Goal: Information Seeking & Learning: Learn about a topic

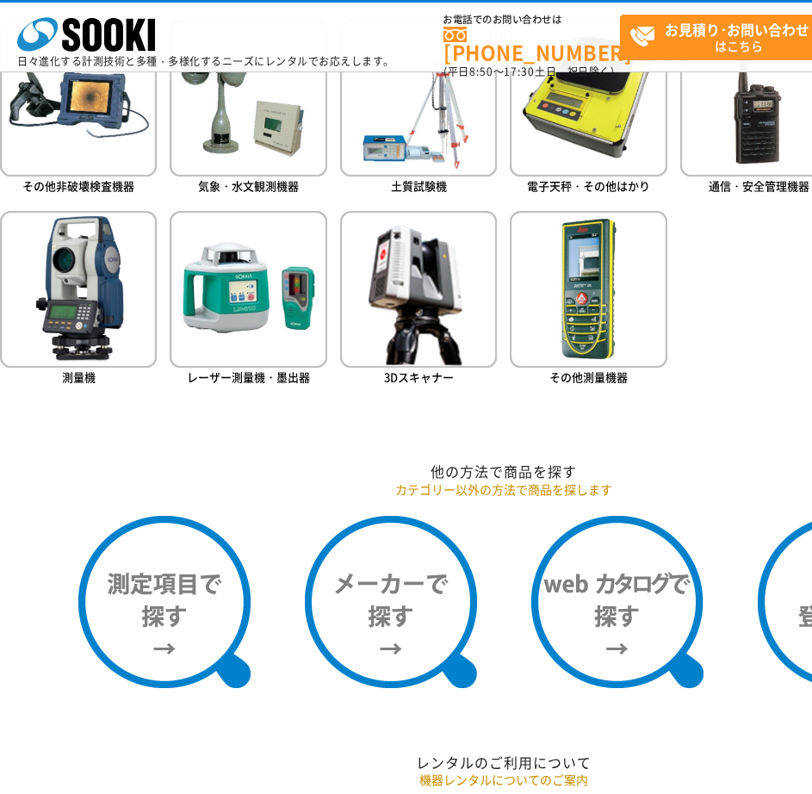
scroll to position [861, 0]
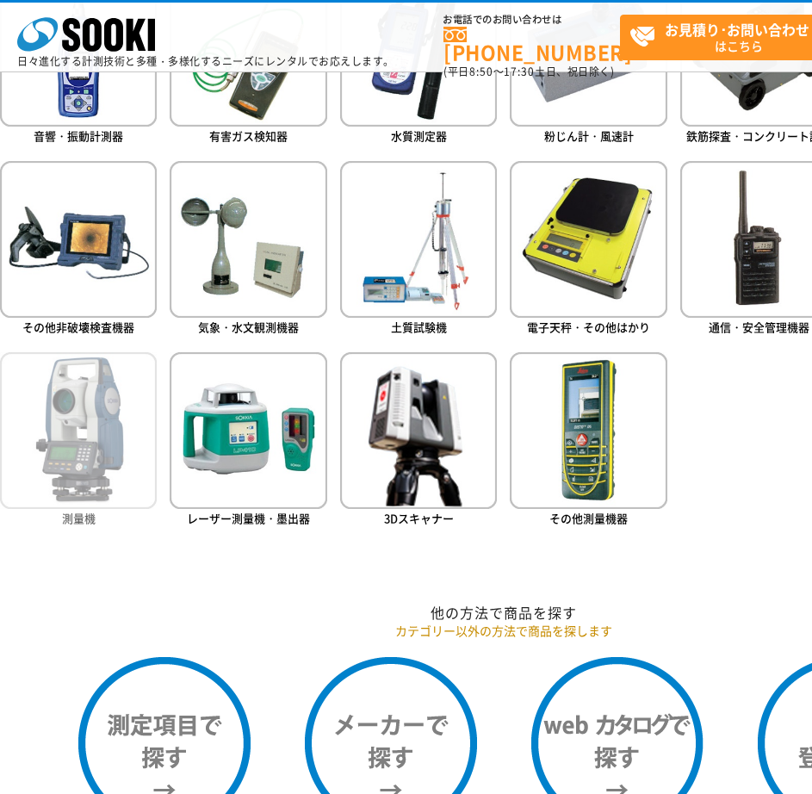
click at [73, 463] on img at bounding box center [78, 430] width 157 height 157
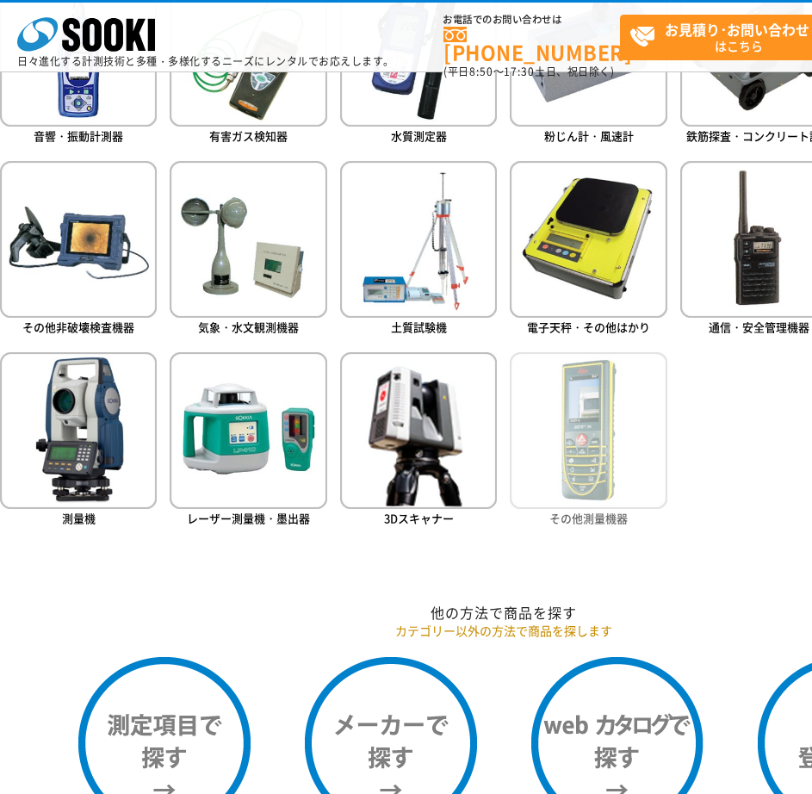
click at [624, 396] on img at bounding box center [588, 430] width 157 height 157
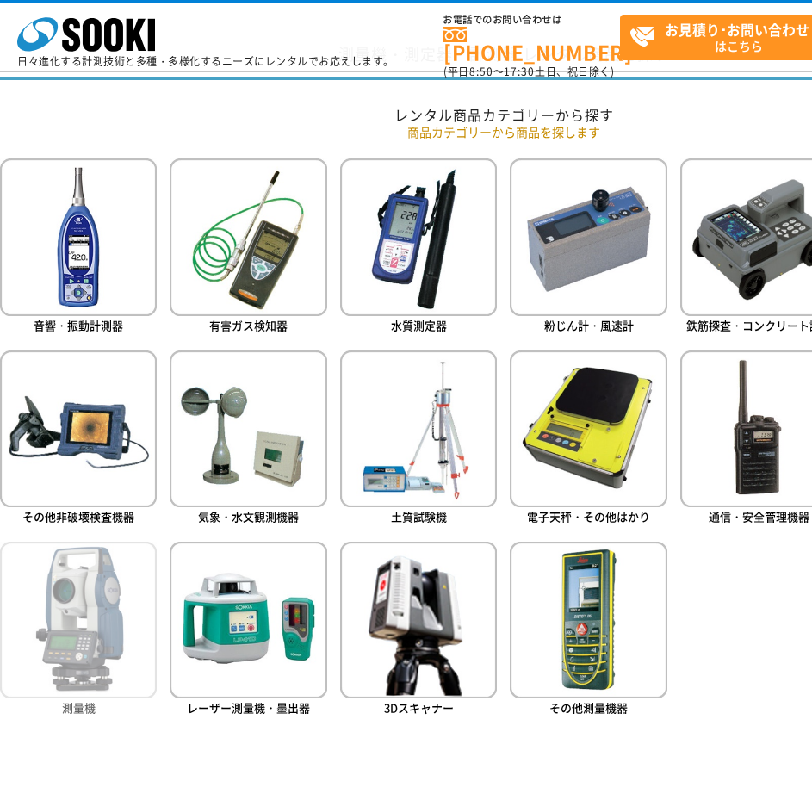
scroll to position [664, 0]
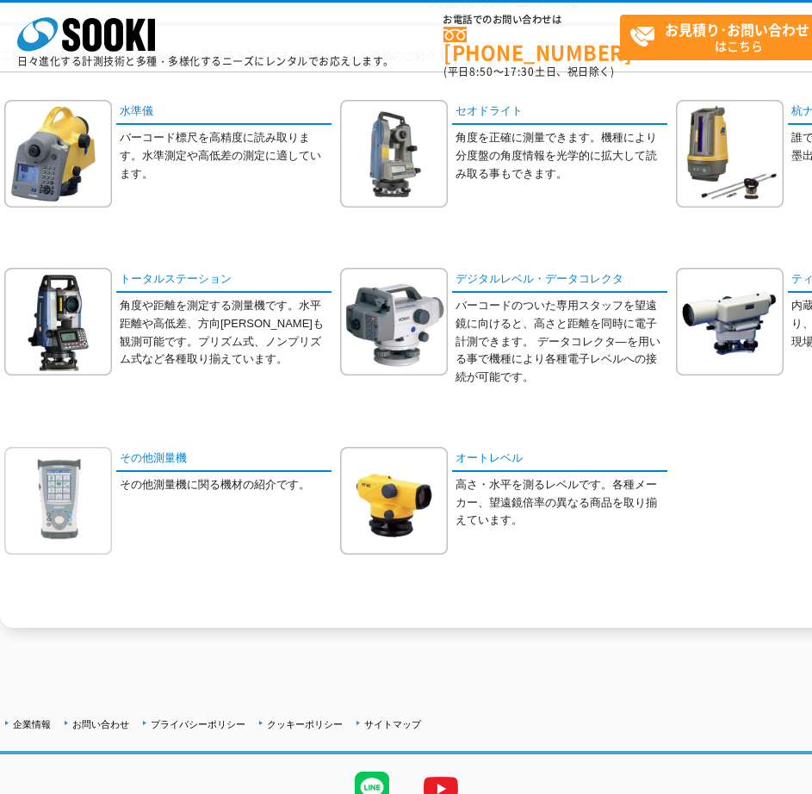
scroll to position [172, 0]
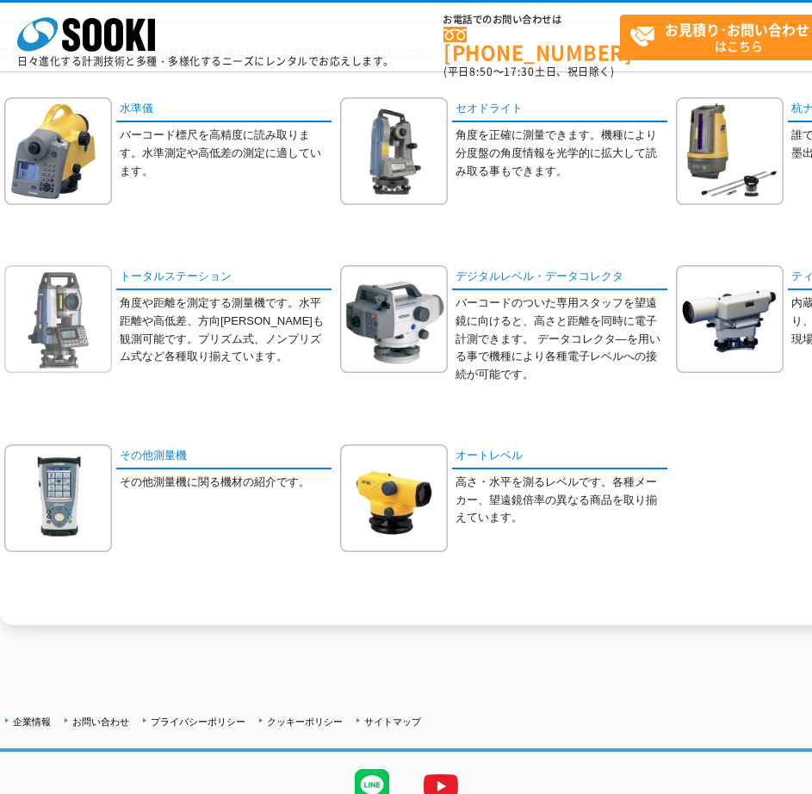
click at [77, 312] on img at bounding box center [58, 319] width 108 height 108
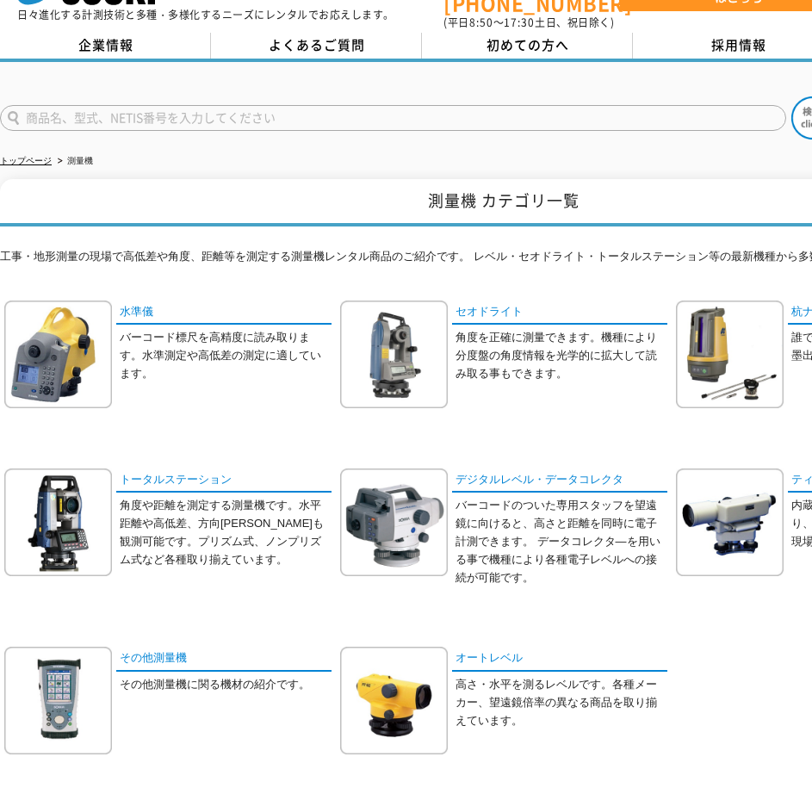
scroll to position [0, 0]
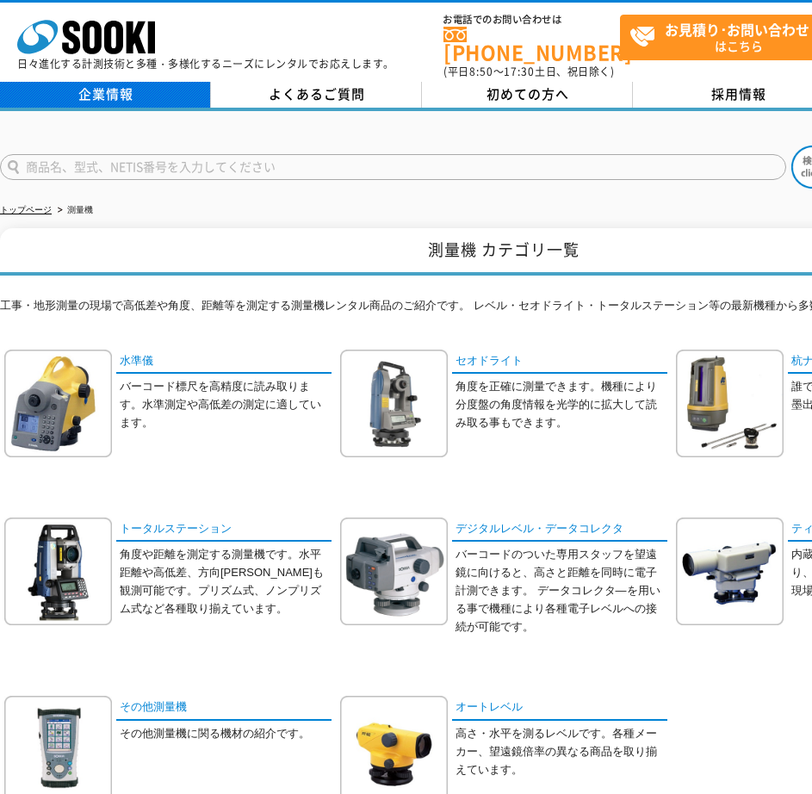
click at [89, 82] on link "企業情報" at bounding box center [105, 95] width 211 height 26
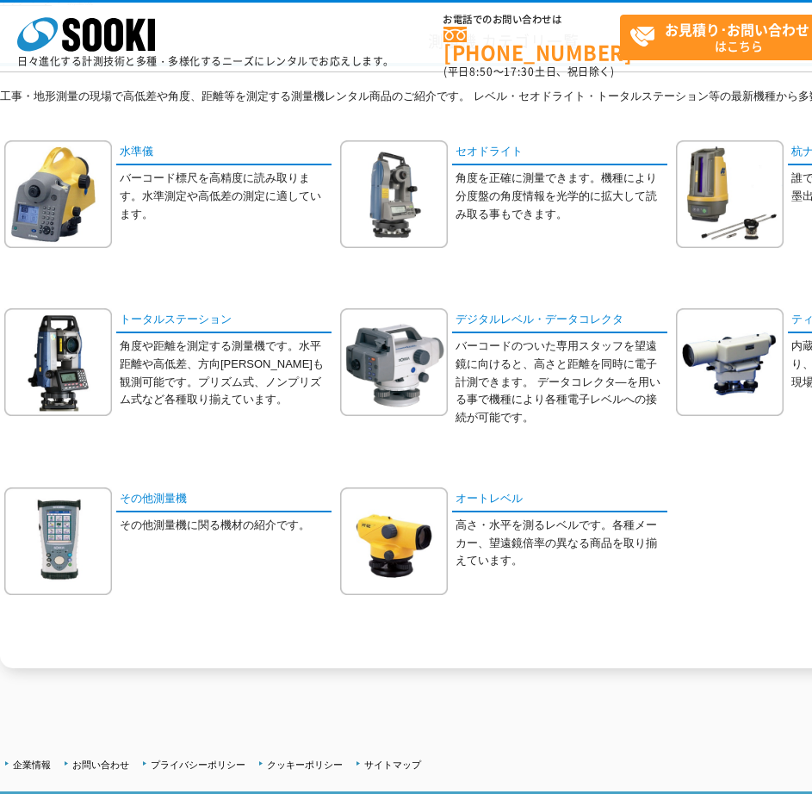
scroll to position [130, 0]
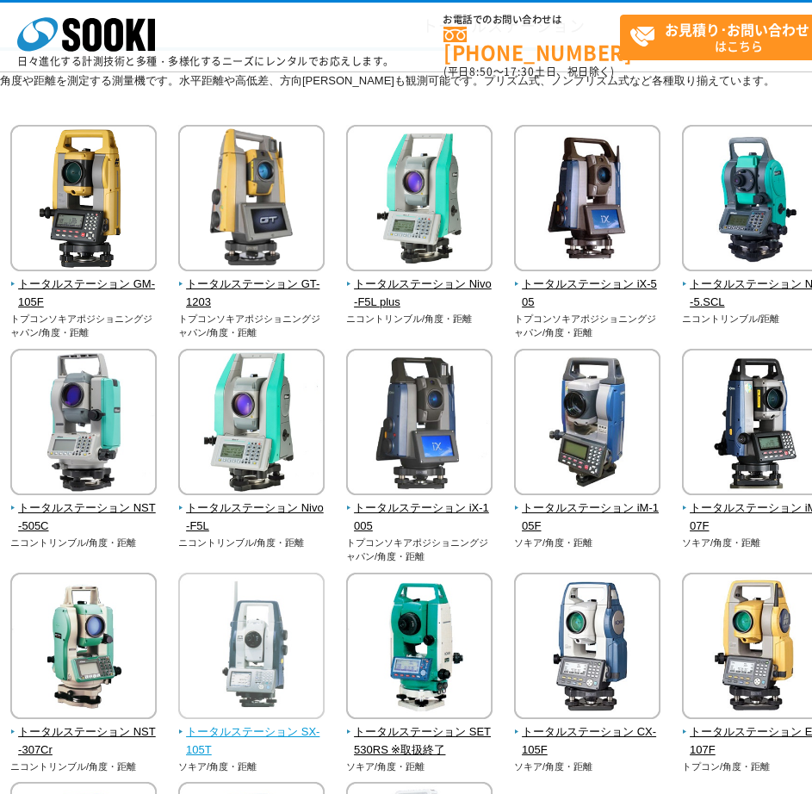
scroll to position [142, 0]
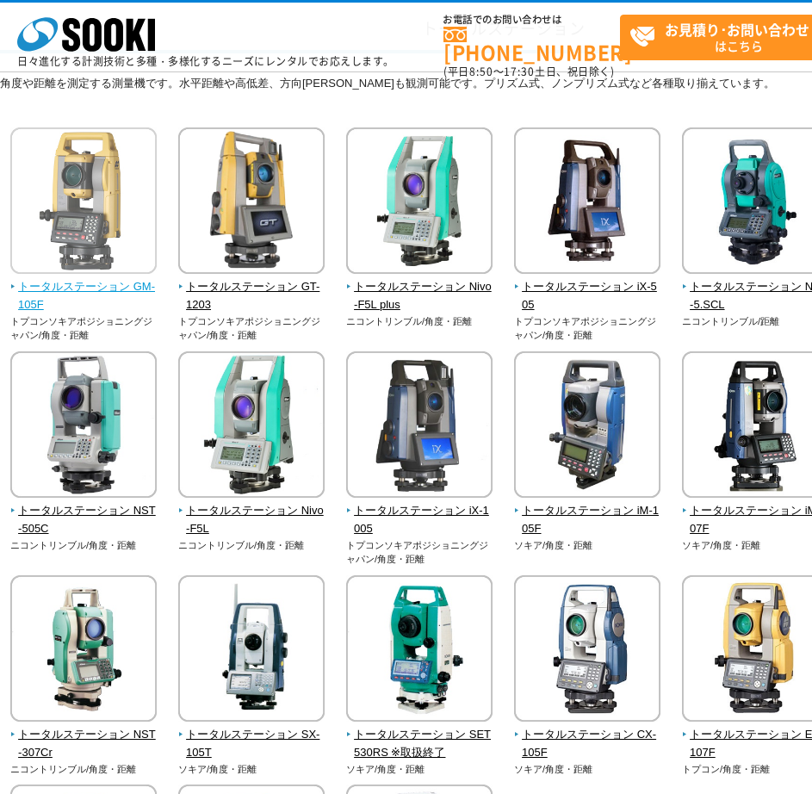
click at [70, 269] on img at bounding box center [83, 202] width 146 height 151
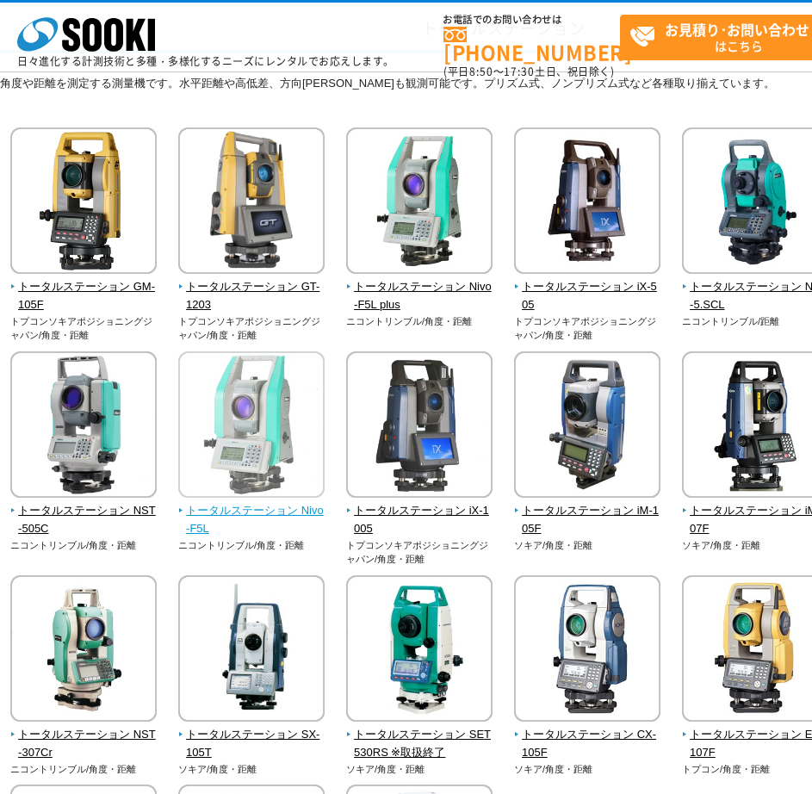
click at [257, 431] on img at bounding box center [251, 426] width 146 height 151
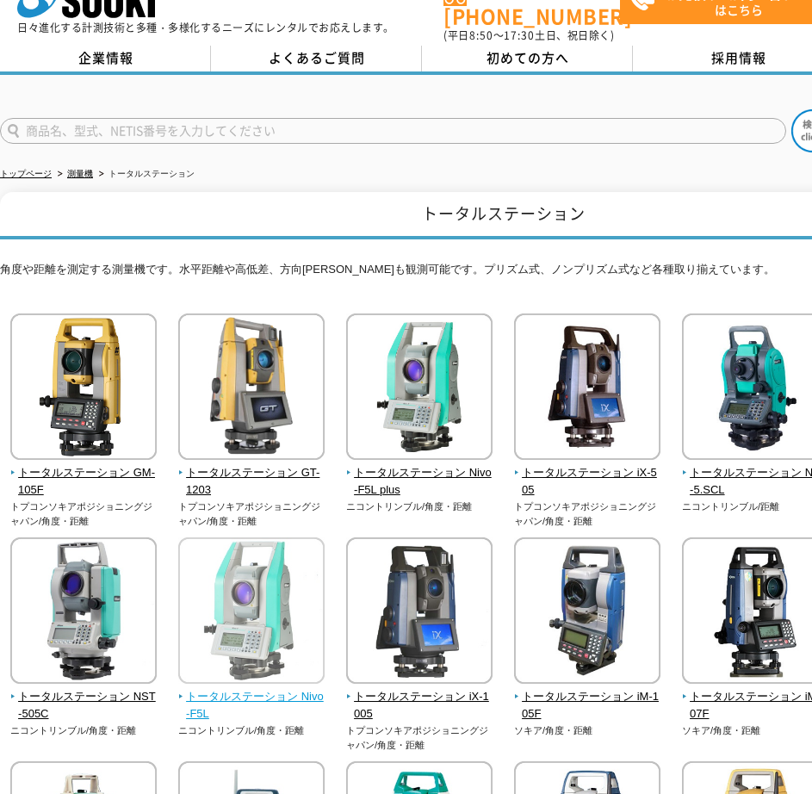
scroll to position [0, 0]
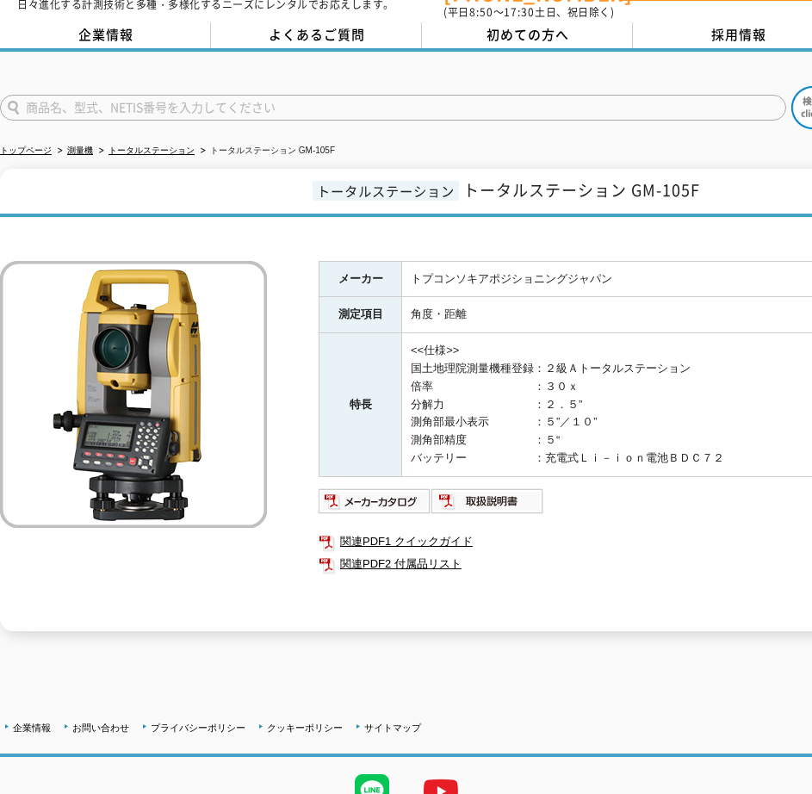
scroll to position [60, 0]
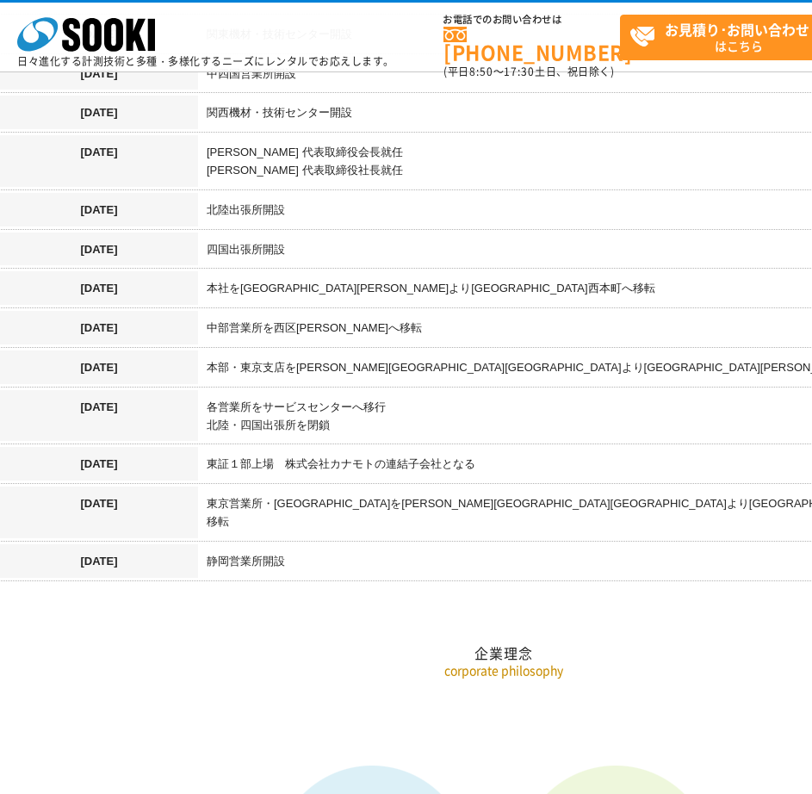
scroll to position [1869, 0]
click at [198, 471] on h2 "企業理念" at bounding box center [503, 566] width 1007 height 190
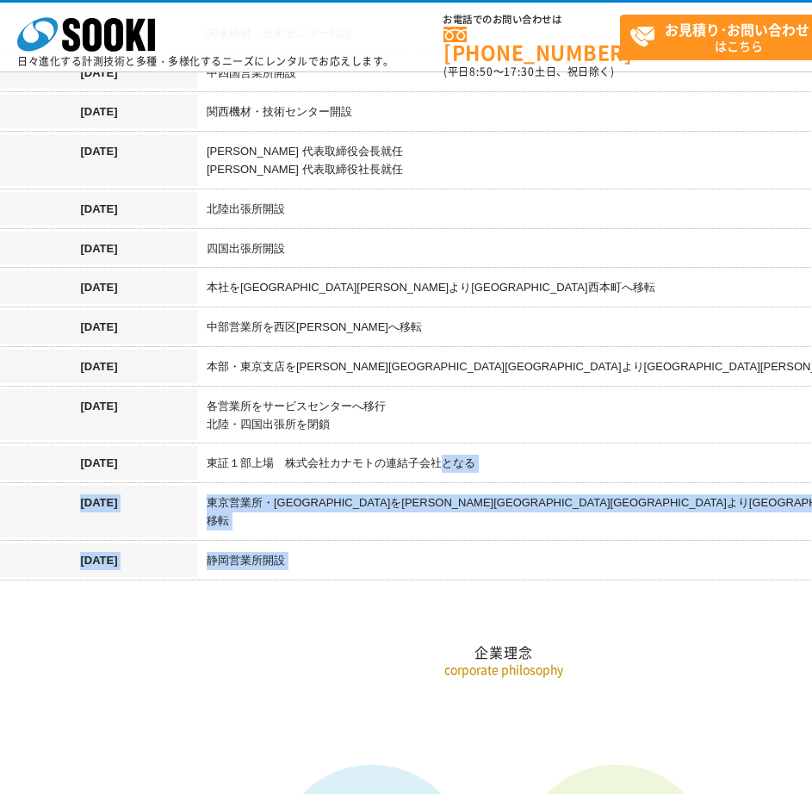
drag, startPoint x: 177, startPoint y: 441, endPoint x: 442, endPoint y: 442, distance: 265.1
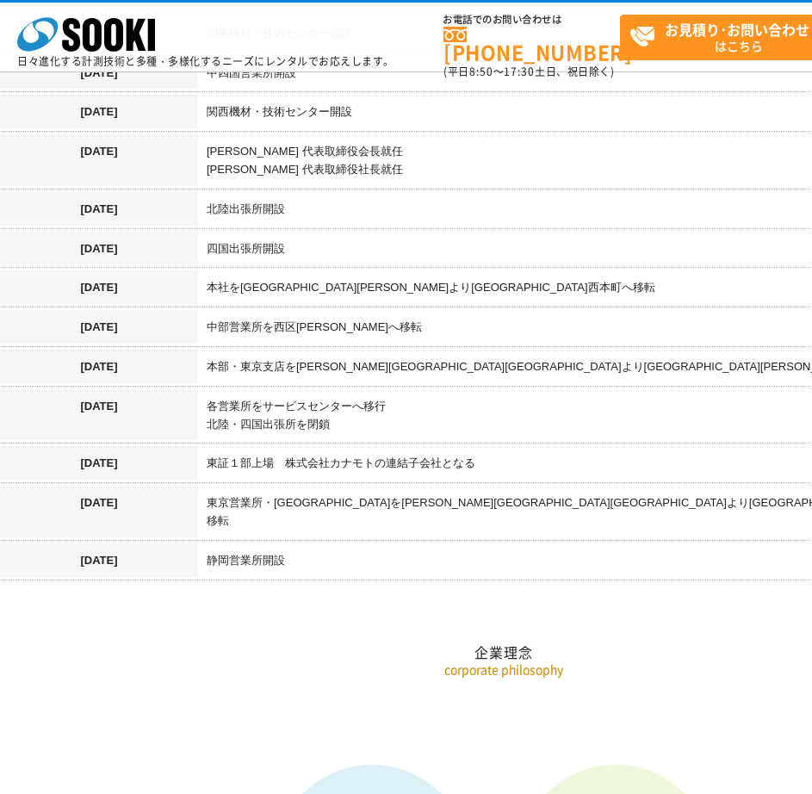
click at [476, 417] on td "各営業所をサービスセンターへ移行 北陸・四国出張所を閉鎖" at bounding box center [602, 418] width 809 height 58
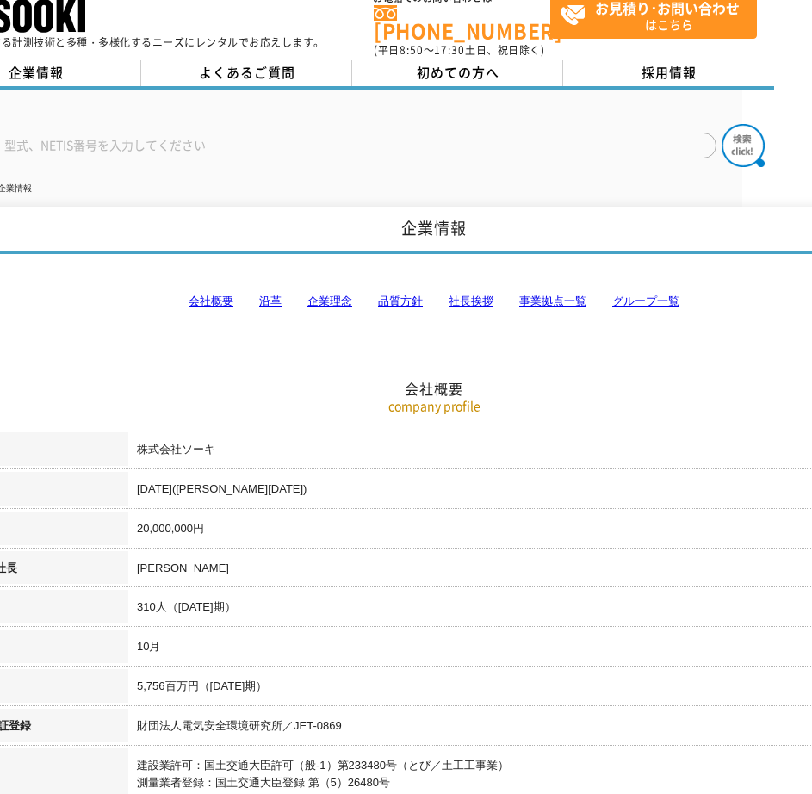
scroll to position [0, 70]
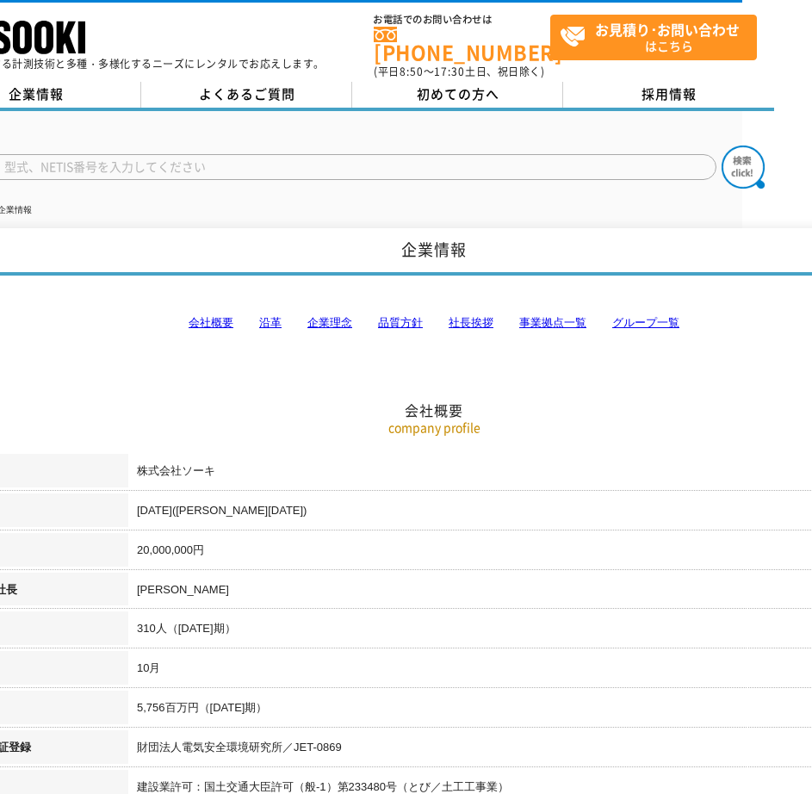
click at [557, 316] on link "事業拠点一覧" at bounding box center [552, 322] width 67 height 13
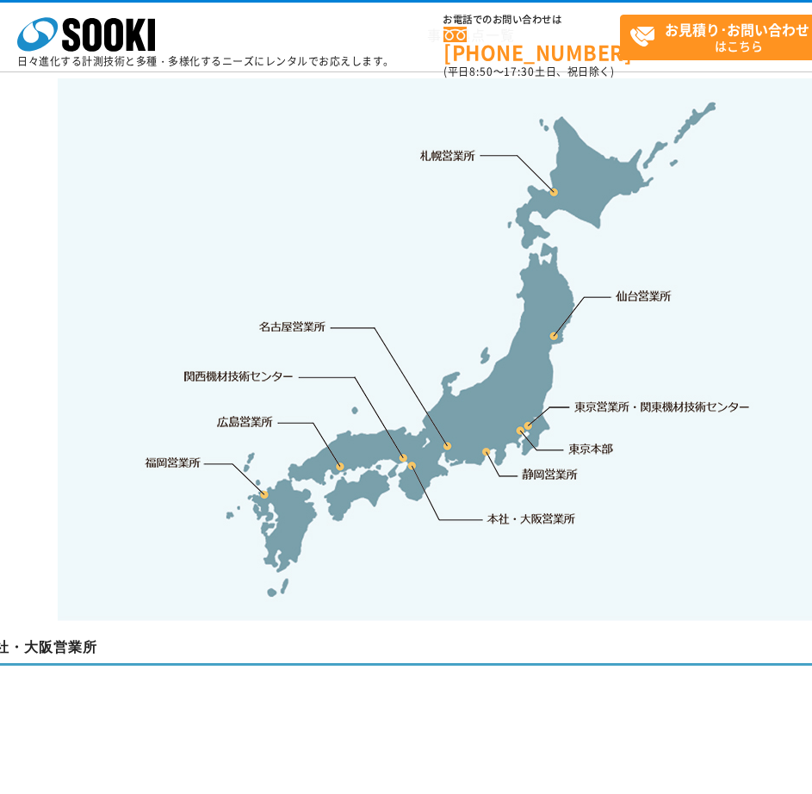
scroll to position [3571, 0]
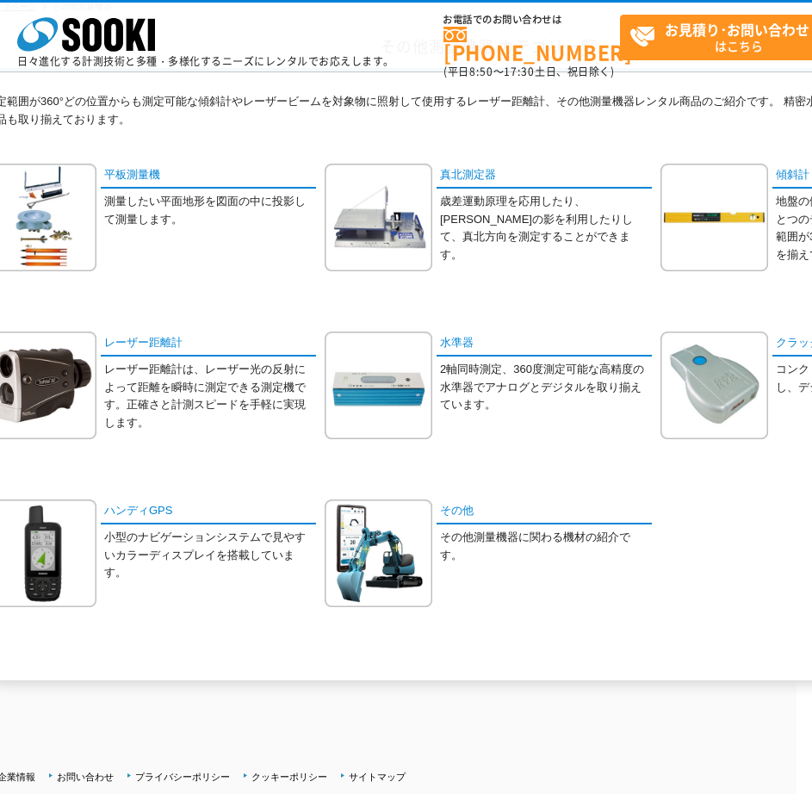
scroll to position [123, 15]
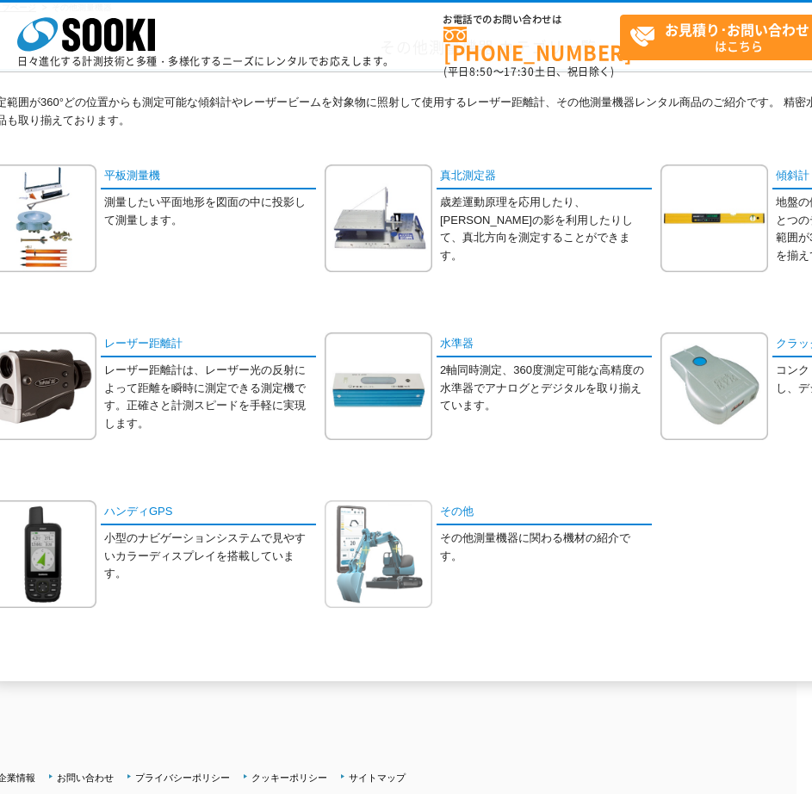
click at [375, 535] on img at bounding box center [379, 554] width 108 height 108
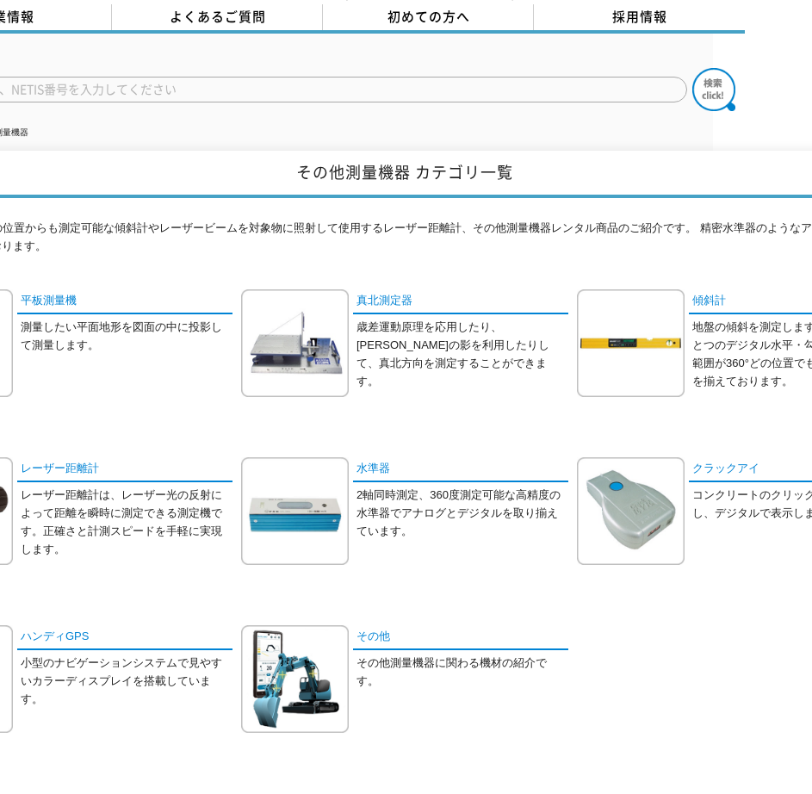
scroll to position [77, 0]
